Goal: Transaction & Acquisition: Purchase product/service

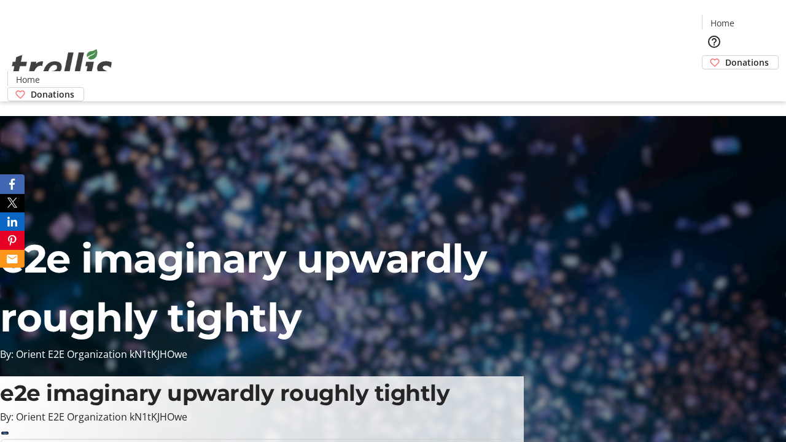
click at [725, 56] on span "Donations" at bounding box center [747, 62] width 44 height 13
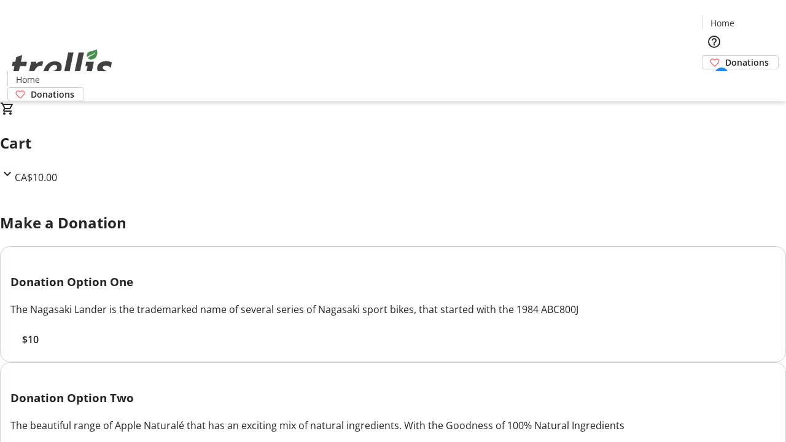
select select "CA"
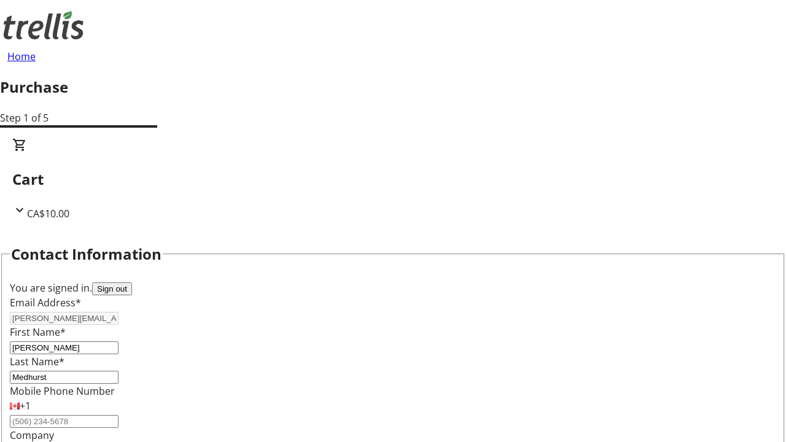
type input "[STREET_ADDRESS][PERSON_NAME]"
type input "Kelowna"
select select "BC"
type input "Kelowna"
type input "V1Y 0C2"
